Goal: Task Accomplishment & Management: Use online tool/utility

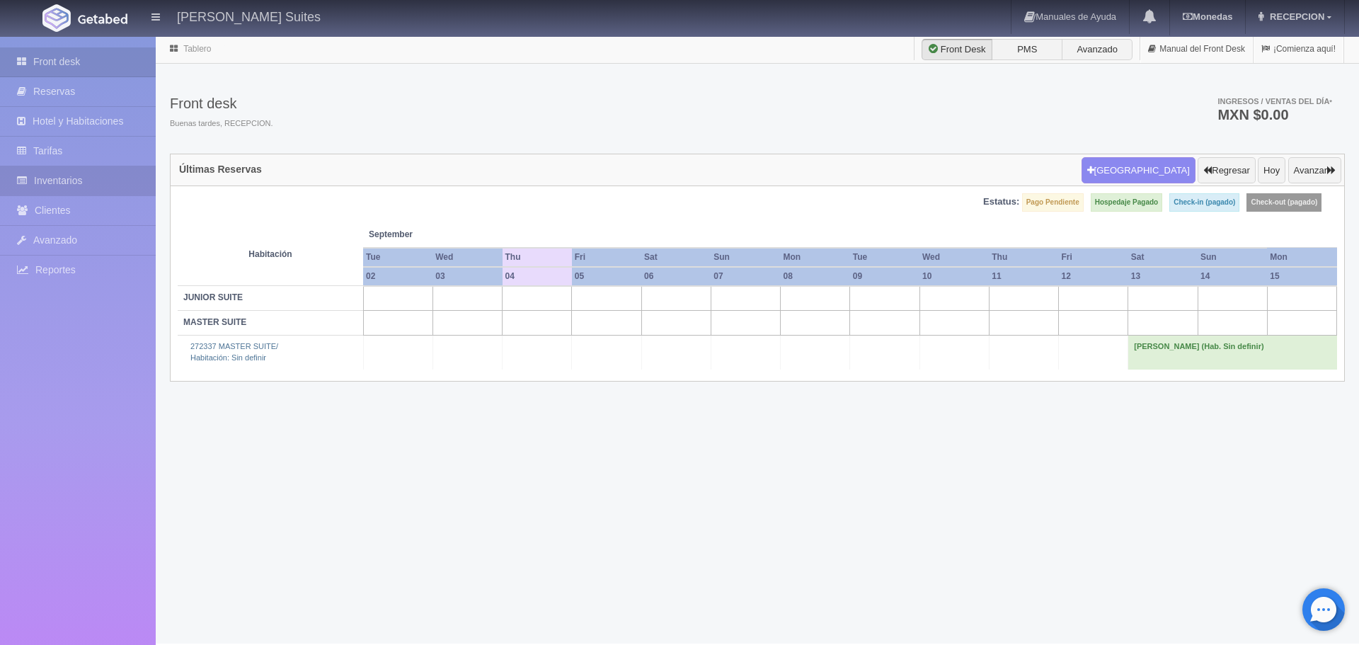
click at [97, 188] on link "Inventarios" at bounding box center [78, 180] width 156 height 29
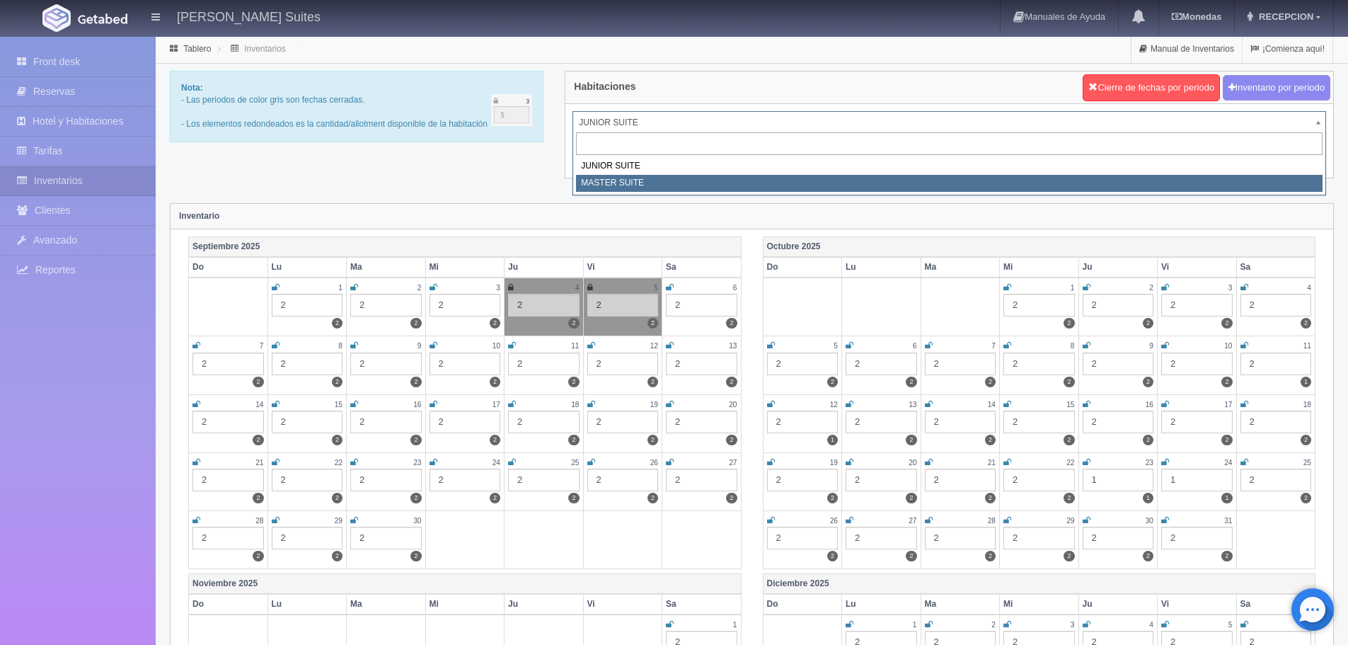
select select "305"
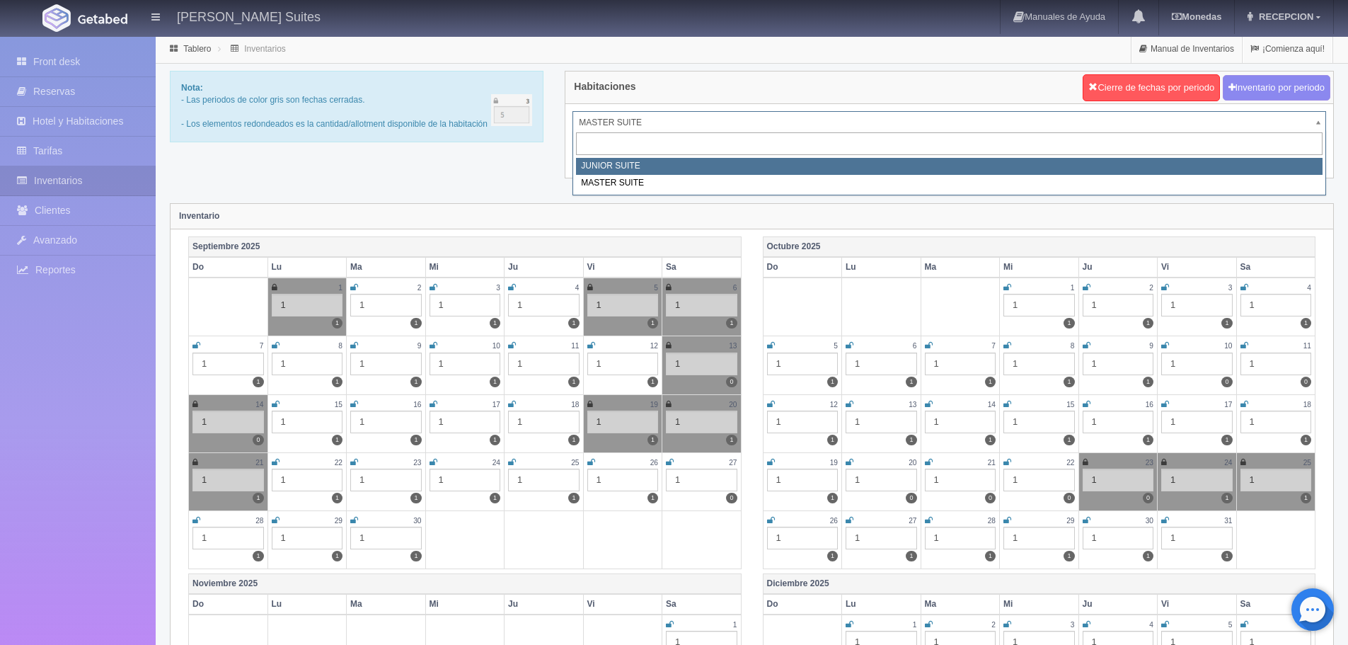
select select "304"
